Goal: Information Seeking & Learning: Learn about a topic

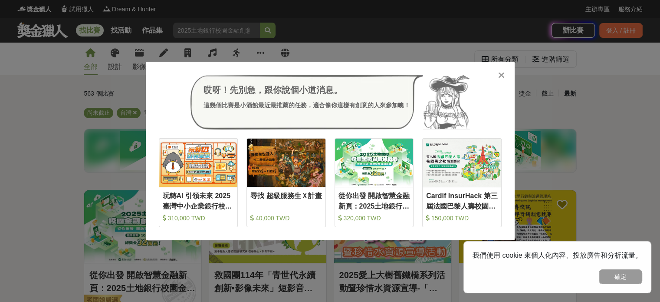
click at [500, 76] on icon at bounding box center [501, 75] width 7 height 9
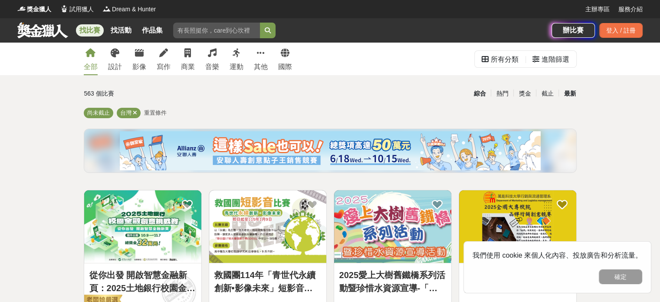
click at [482, 90] on div "綜合" at bounding box center [479, 93] width 23 height 15
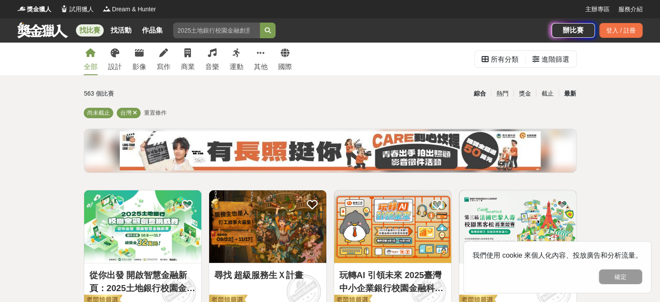
click at [571, 90] on div "最新" at bounding box center [570, 93] width 23 height 15
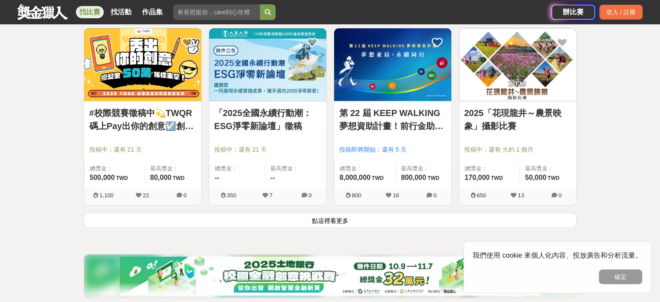
scroll to position [1085, 0]
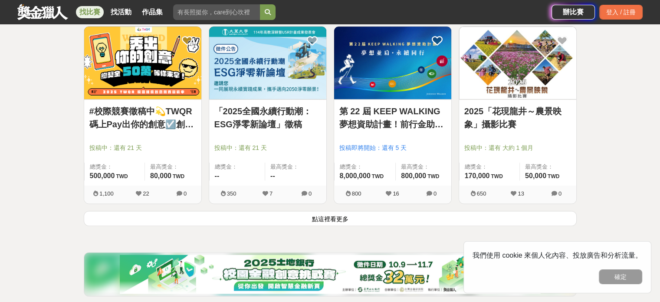
click at [321, 224] on button "點這裡看更多" at bounding box center [330, 218] width 493 height 15
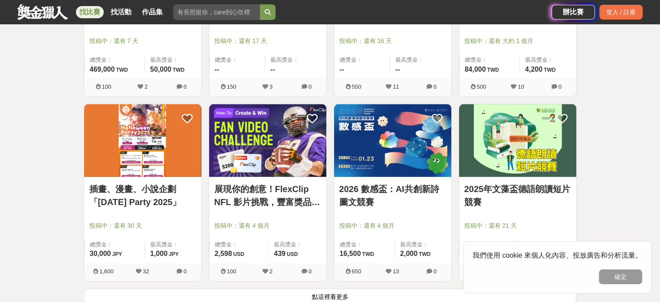
scroll to position [2171, 0]
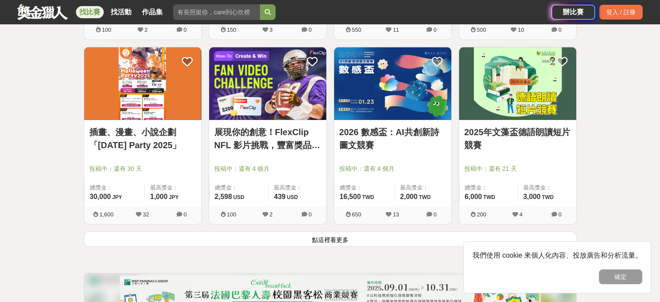
click at [335, 239] on button "點這裡看更多" at bounding box center [330, 238] width 493 height 15
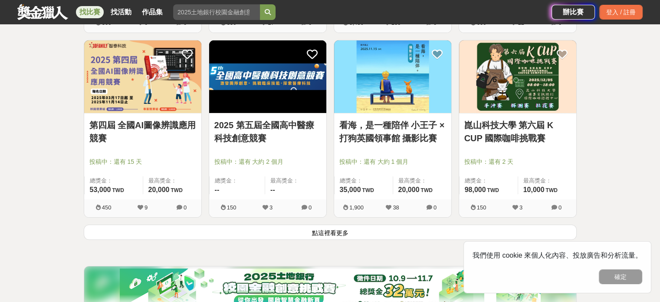
scroll to position [3299, 0]
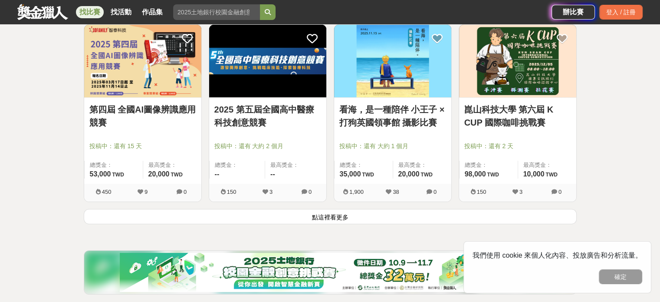
click at [341, 215] on button "點這裡看更多" at bounding box center [330, 216] width 493 height 15
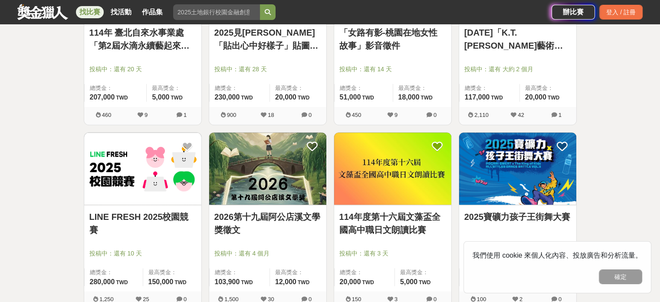
scroll to position [4385, 0]
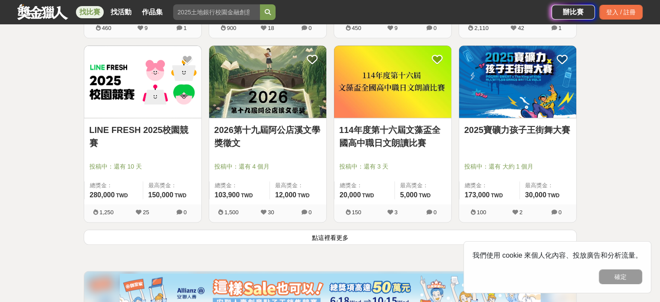
click at [333, 234] on button "點這裡看更多" at bounding box center [330, 236] width 493 height 15
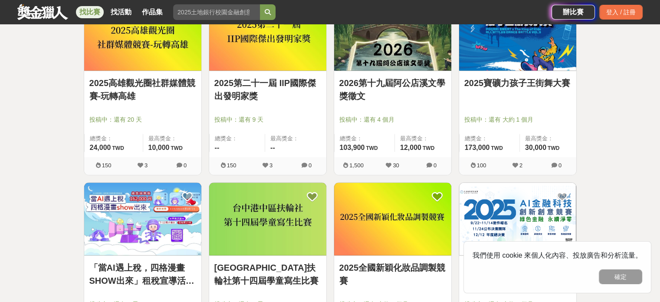
scroll to position [5296, 0]
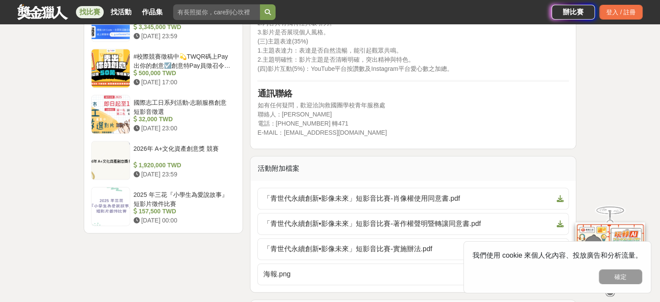
scroll to position [1042, 0]
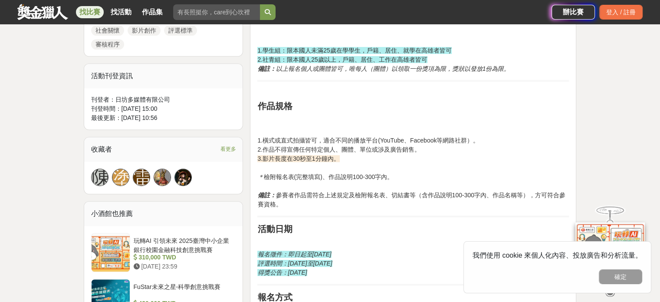
scroll to position [564, 0]
